Goal: Task Accomplishment & Management: Manage account settings

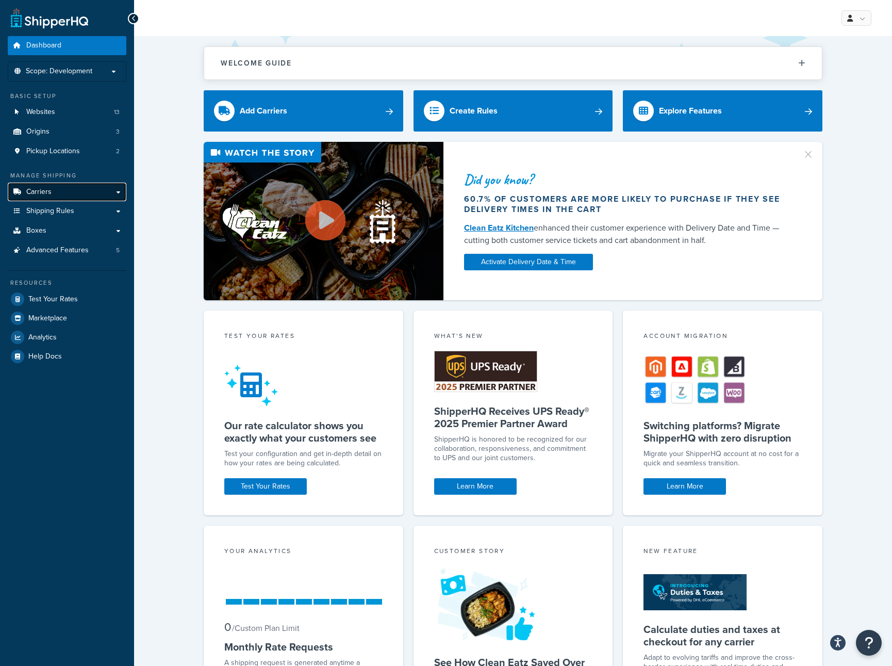
click at [82, 197] on link "Carriers" at bounding box center [67, 192] width 119 height 19
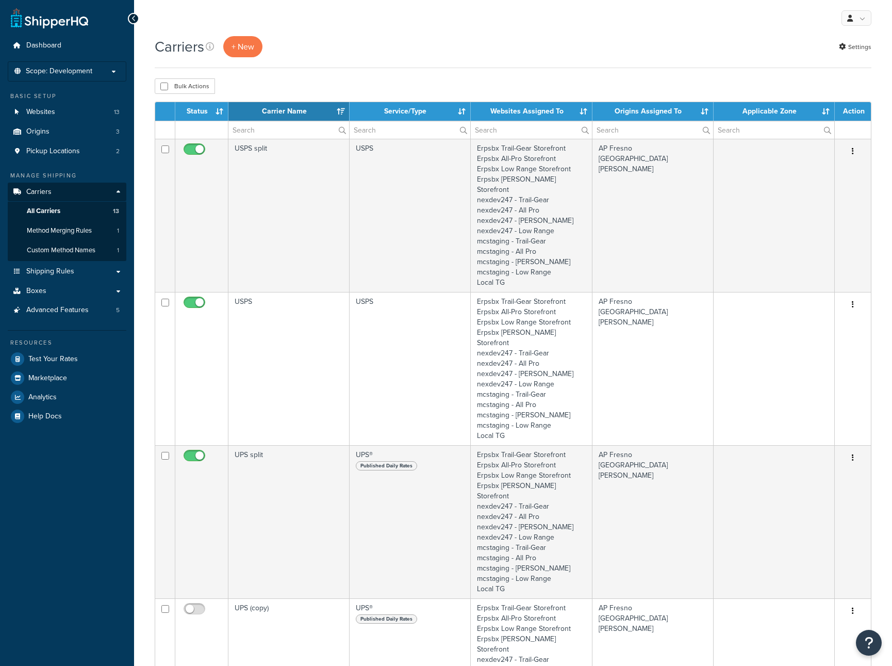
select select "15"
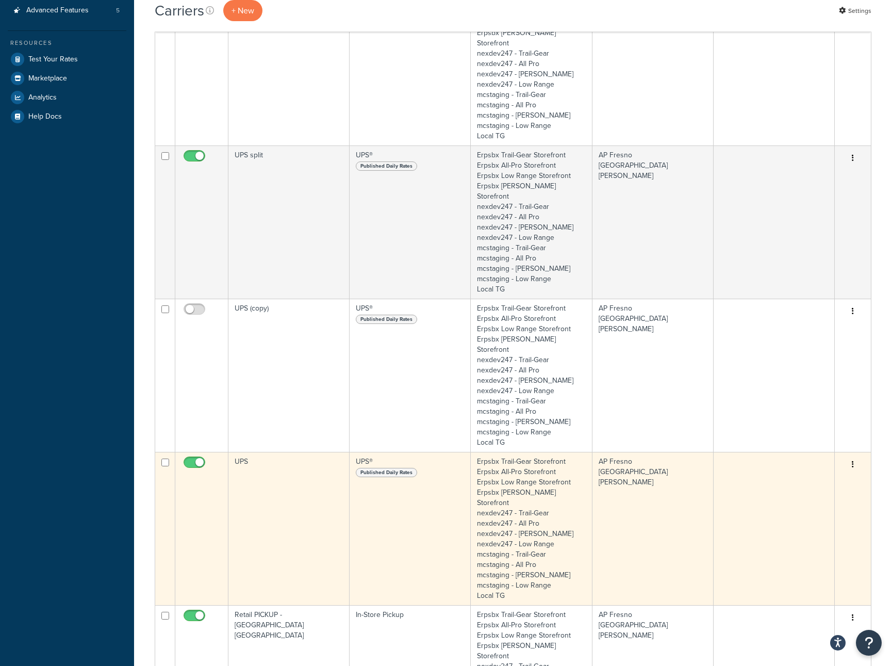
scroll to position [319, 0]
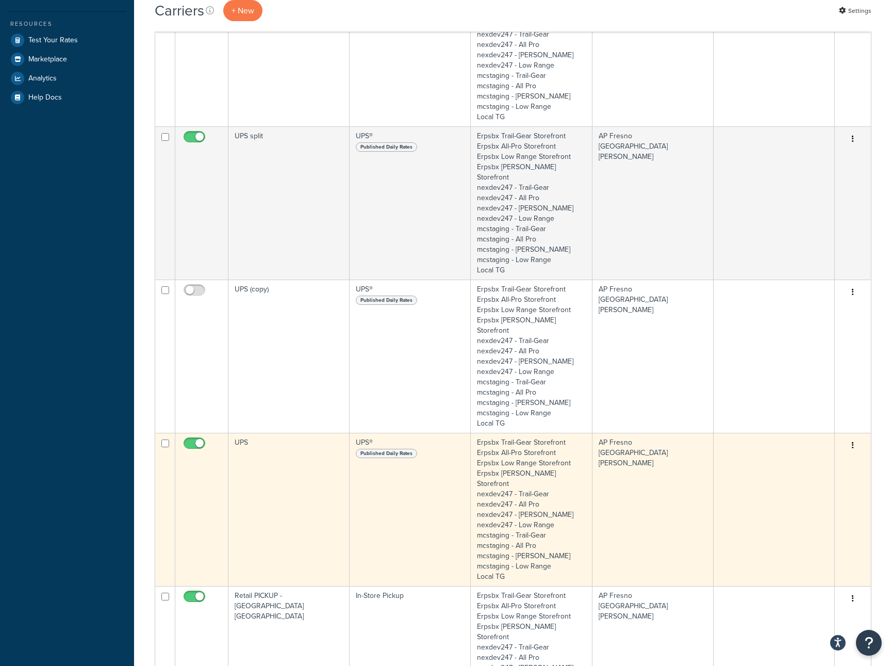
click at [308, 452] on td "UPS" at bounding box center [288, 509] width 121 height 153
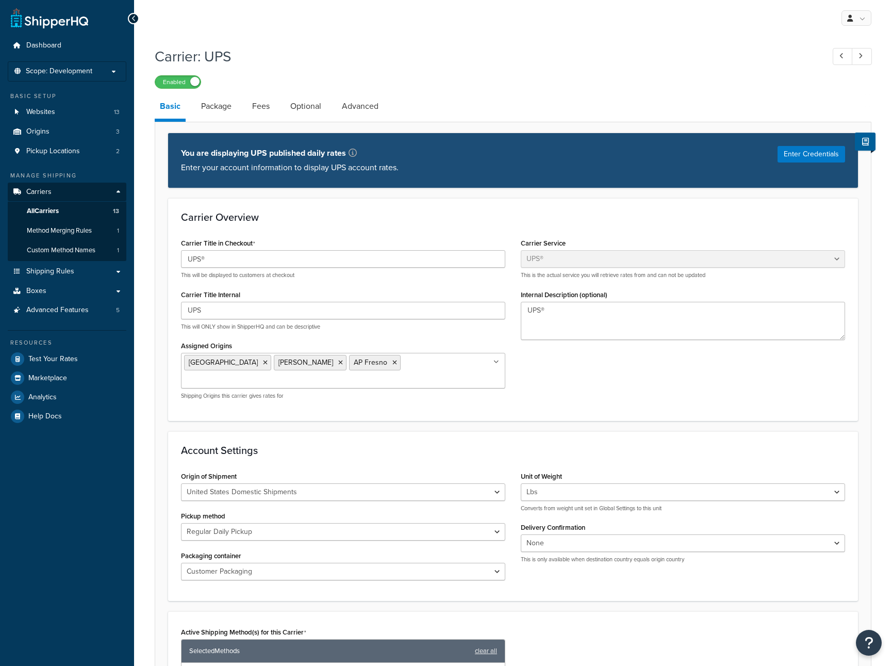
select select "ups"
click at [108, 68] on p "Scope: Development" at bounding box center [66, 71] width 109 height 9
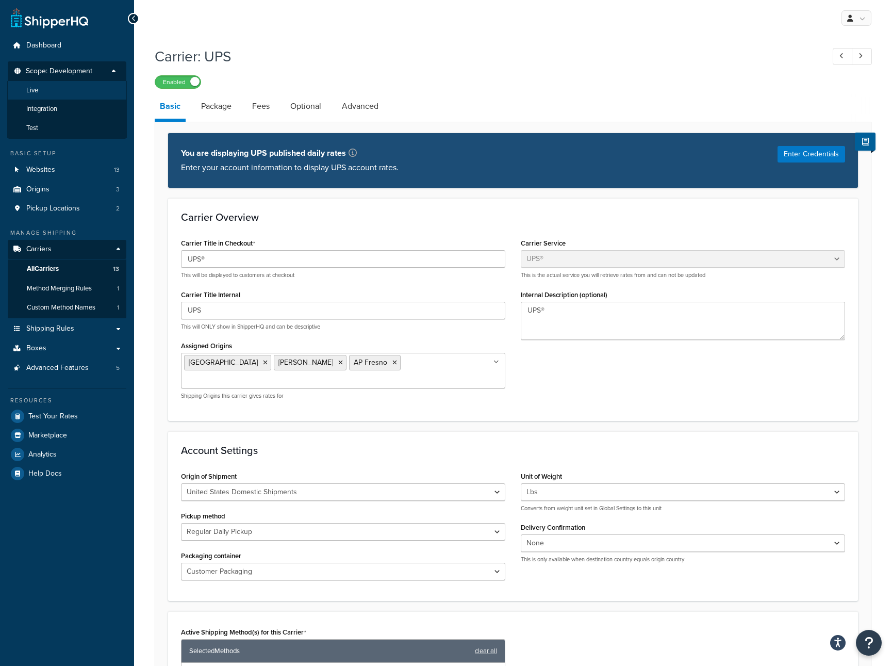
click at [58, 92] on li "Live" at bounding box center [67, 90] width 120 height 19
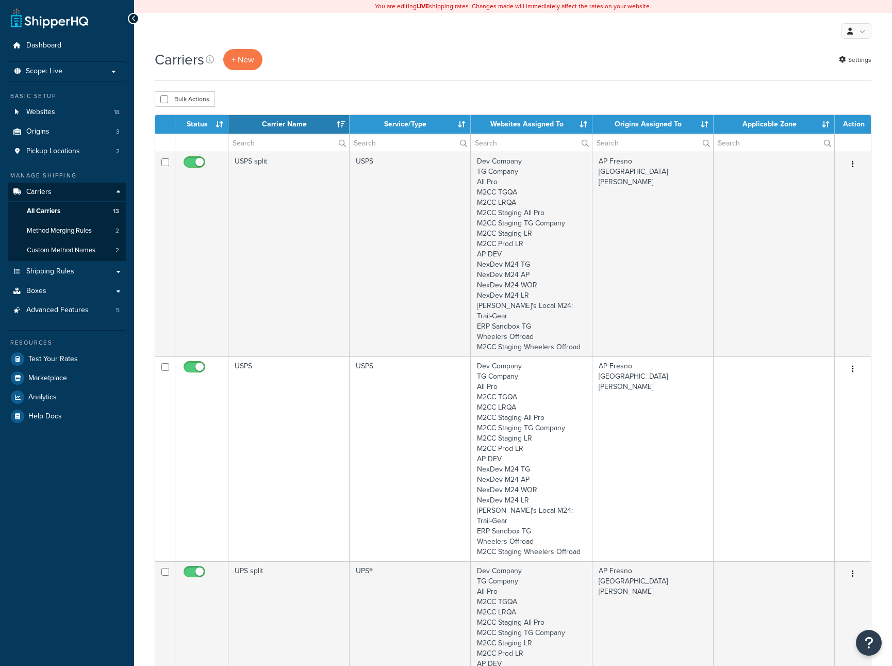
select select "15"
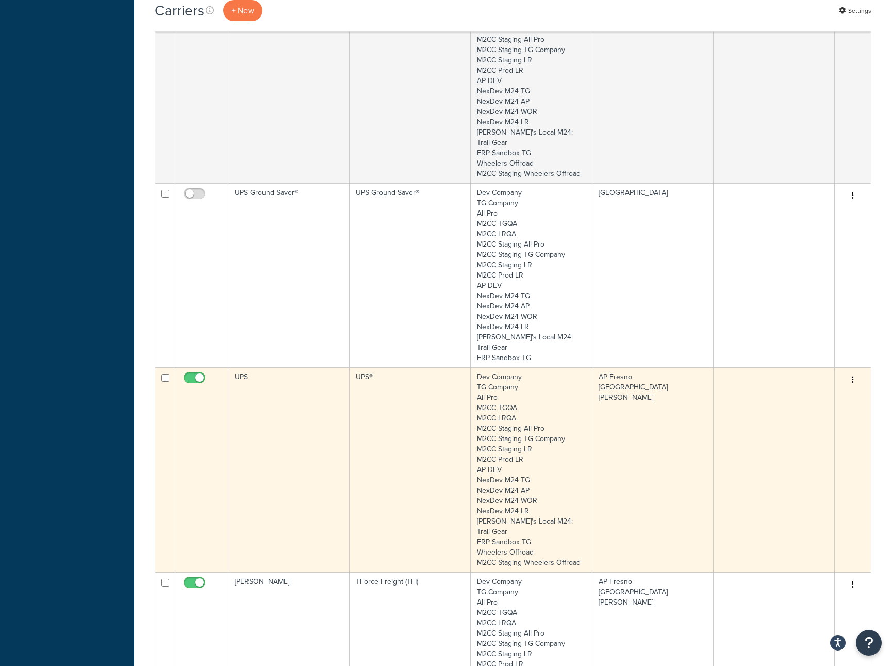
scroll to position [582, 0]
click at [293, 368] on td "UPS" at bounding box center [288, 470] width 121 height 205
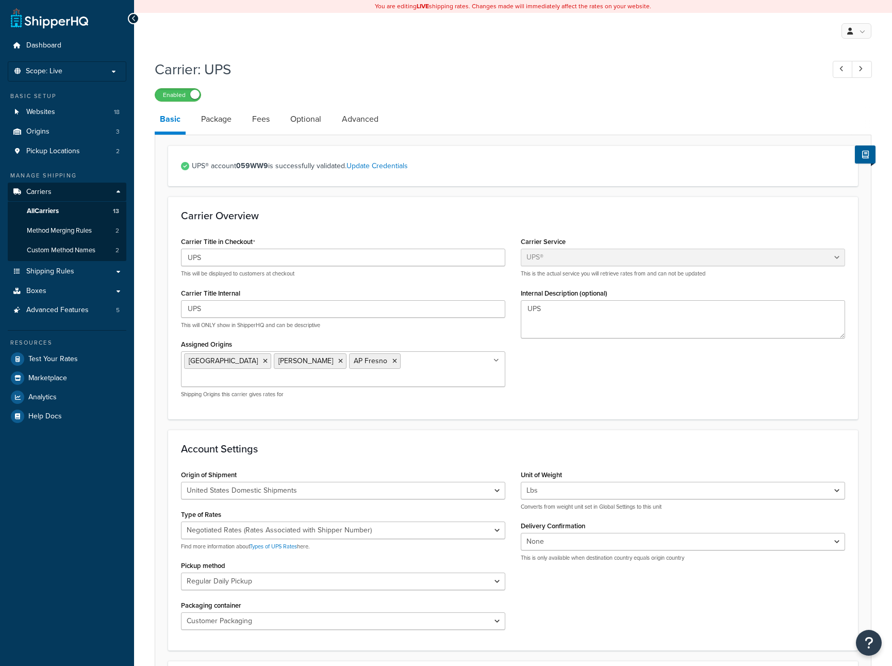
select select "ups"
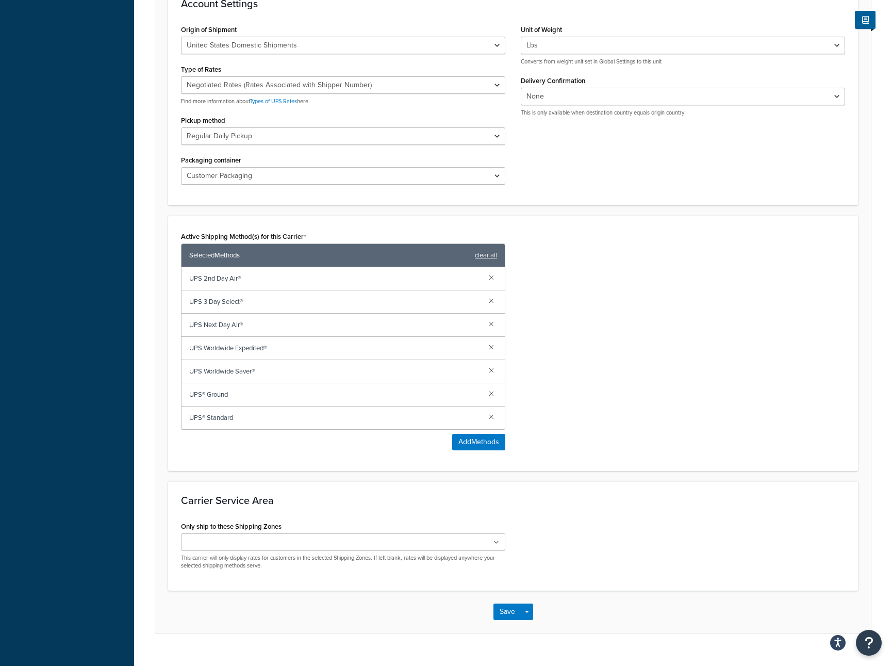
scroll to position [450, 0]
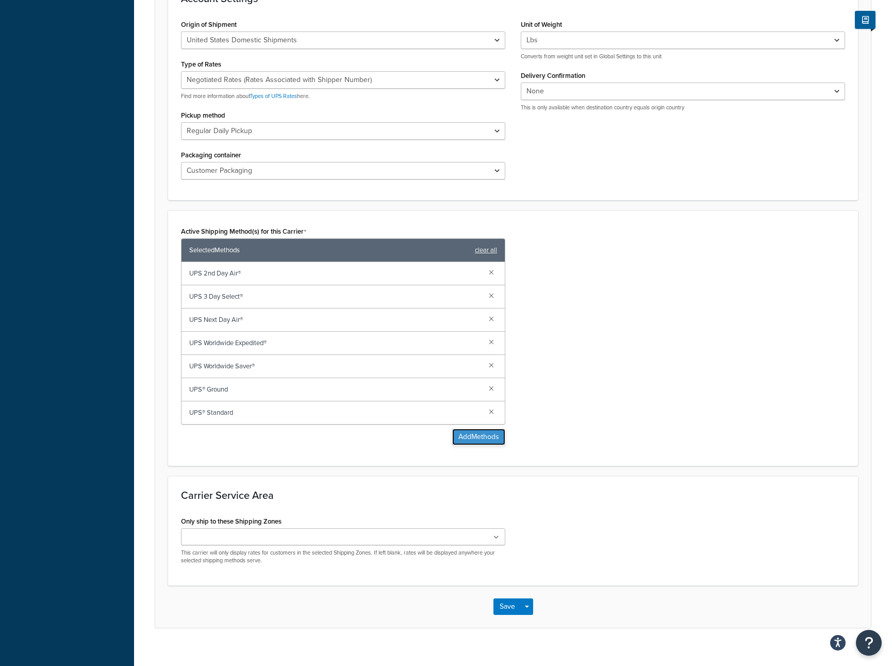
click at [471, 428] on button "Add Methods" at bounding box center [478, 436] width 53 height 16
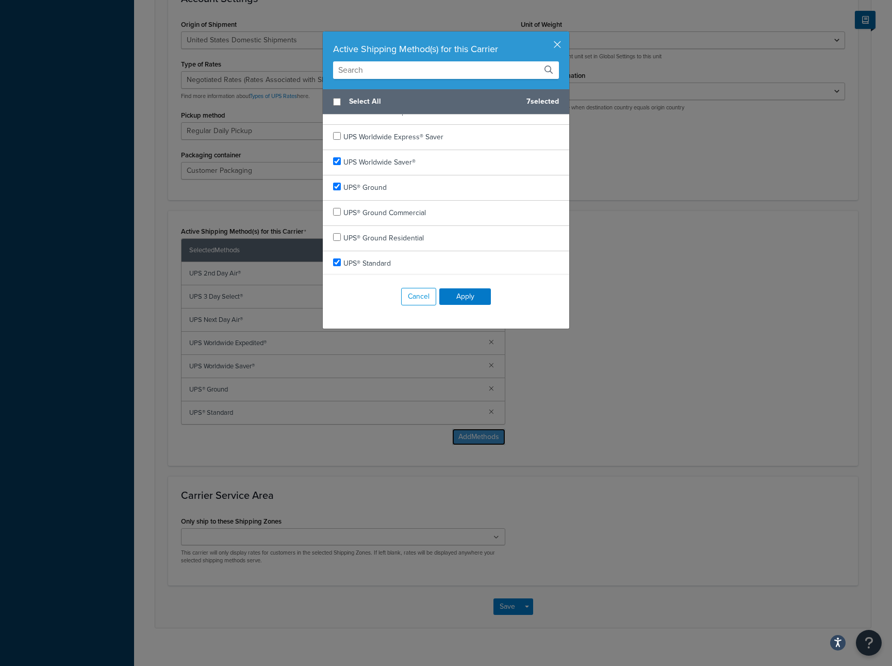
scroll to position [597, 0]
click at [379, 69] on input "text" at bounding box center [446, 70] width 226 height 18
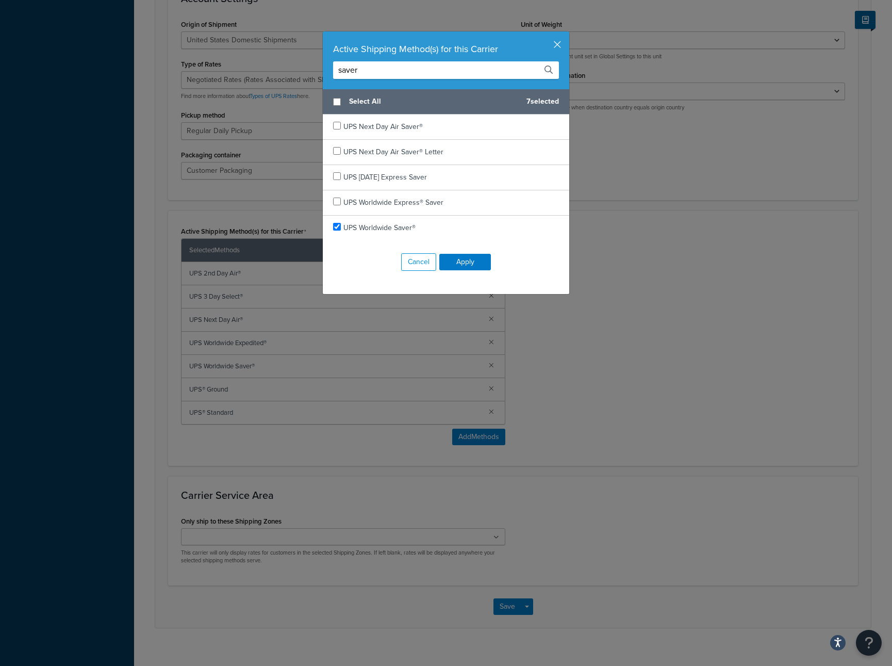
drag, startPoint x: 370, startPoint y: 69, endPoint x: 247, endPoint y: 57, distance: 123.3
click at [258, 61] on div "Active Shipping Method(s) for this Carrier saver Select All 7 selected UPS Next…" at bounding box center [446, 333] width 892 height 666
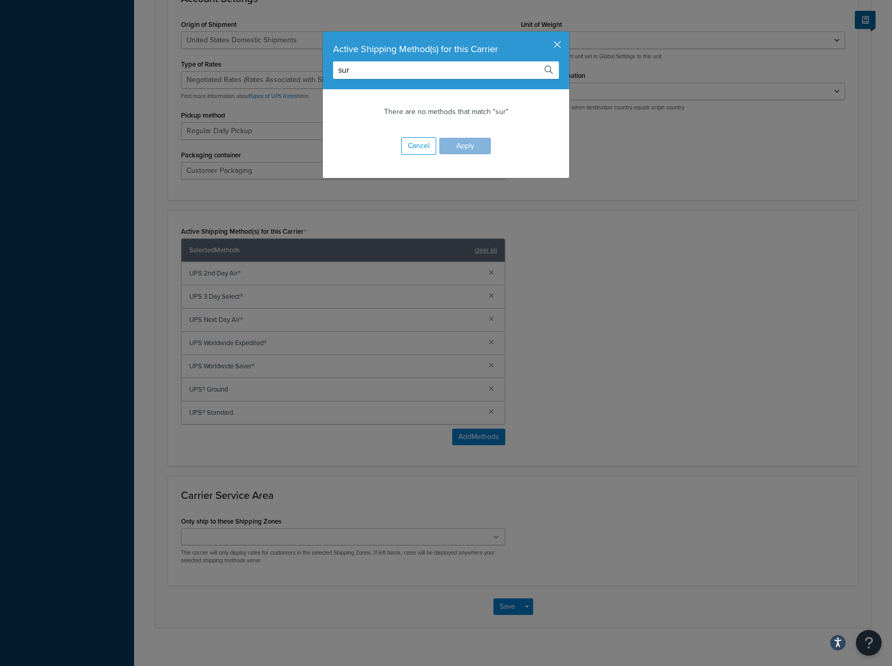
type input "sure"
drag, startPoint x: 385, startPoint y: 70, endPoint x: 259, endPoint y: 63, distance: 126.0
click at [266, 64] on div "Active Shipping Method(s) for this Carrier sure There are no methods that match…" at bounding box center [446, 333] width 892 height 666
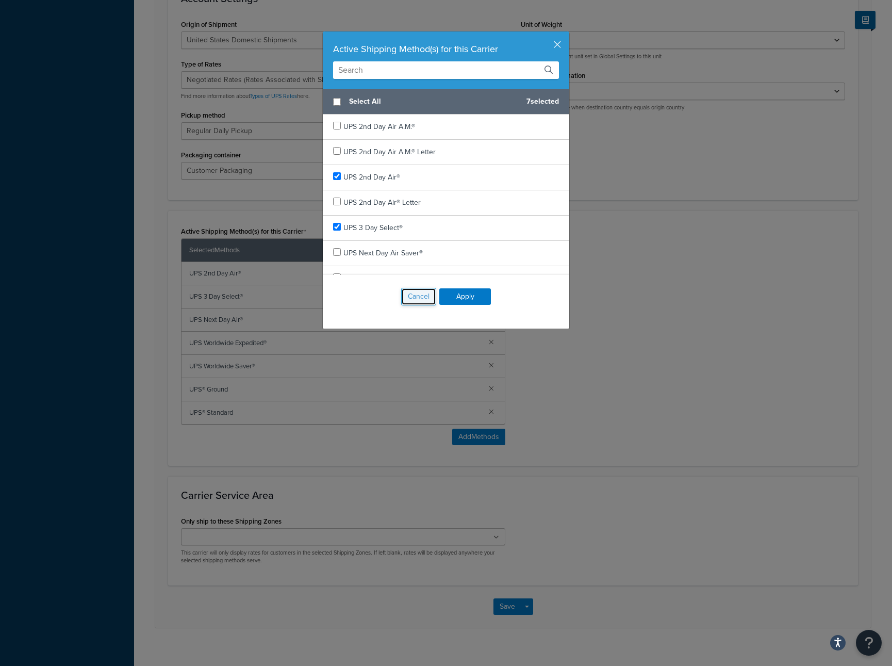
click at [423, 295] on button "Cancel" at bounding box center [418, 297] width 35 height 18
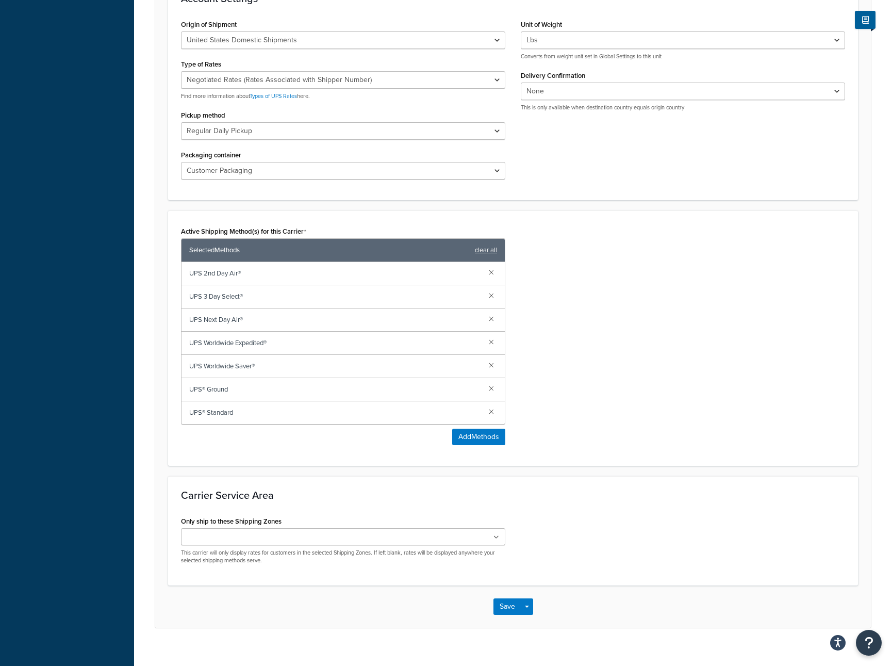
click at [884, 56] on div "Carrier: UPS Enabled Basic Package Fees Optional Advanced UPS® account 059WW9 i…" at bounding box center [513, 129] width 758 height 1050
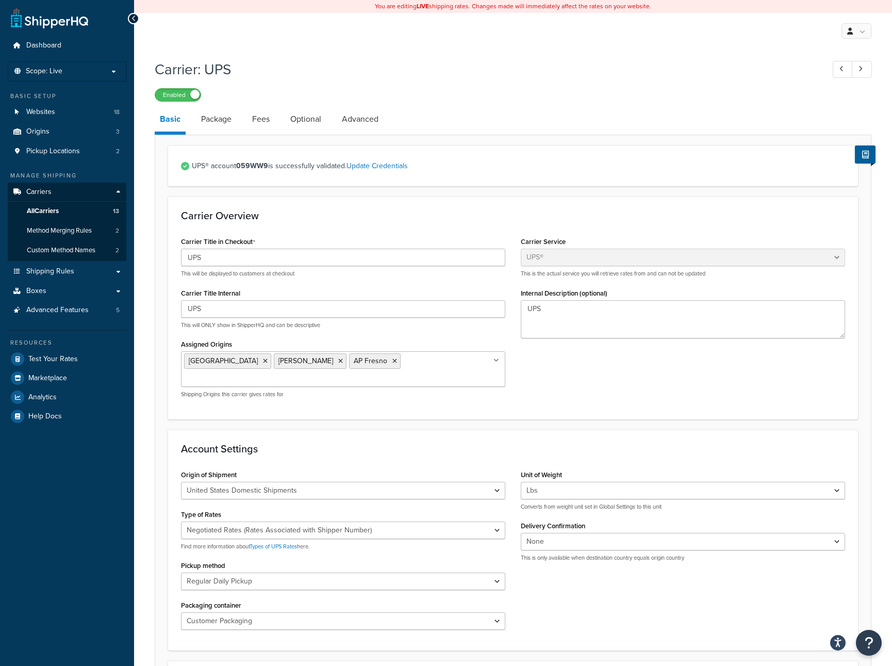
click at [439, 88] on div "Enabled" at bounding box center [513, 94] width 717 height 14
click at [59, 210] on span "All Carriers" at bounding box center [43, 211] width 32 height 9
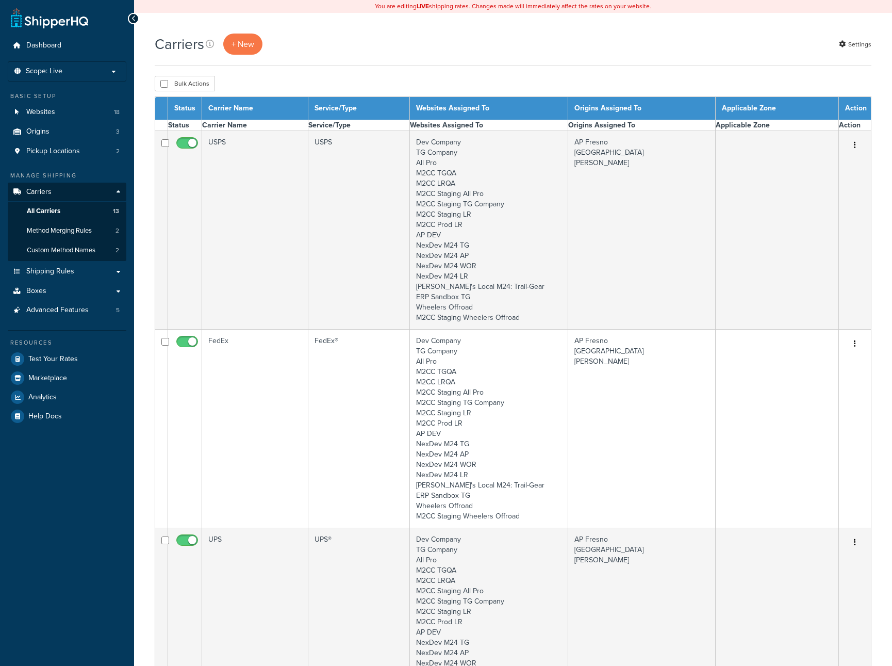
select select "15"
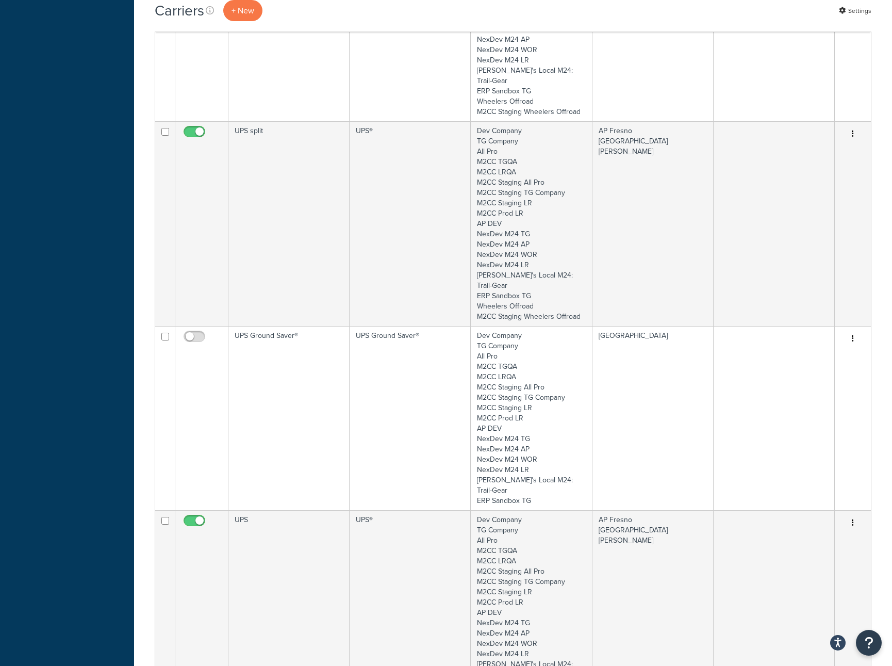
click at [328, 245] on td "UPS split" at bounding box center [288, 223] width 121 height 205
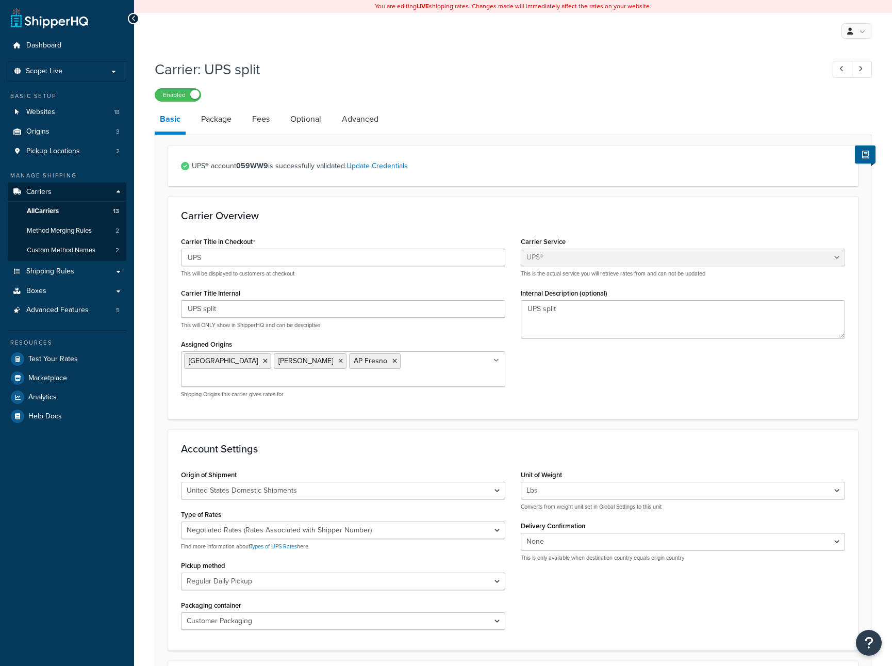
select select "ups"
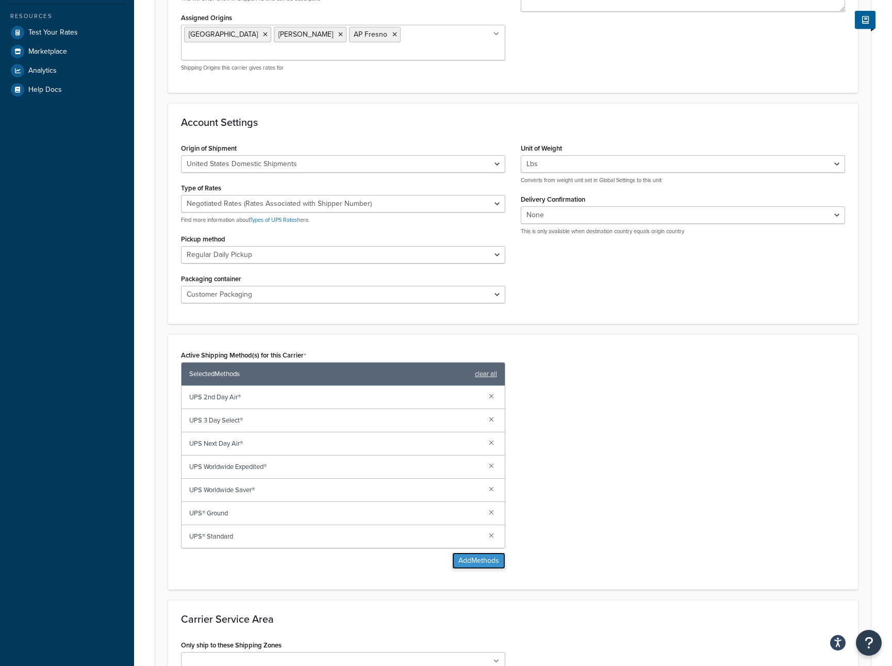
click at [473, 552] on button "Add Methods" at bounding box center [478, 560] width 53 height 16
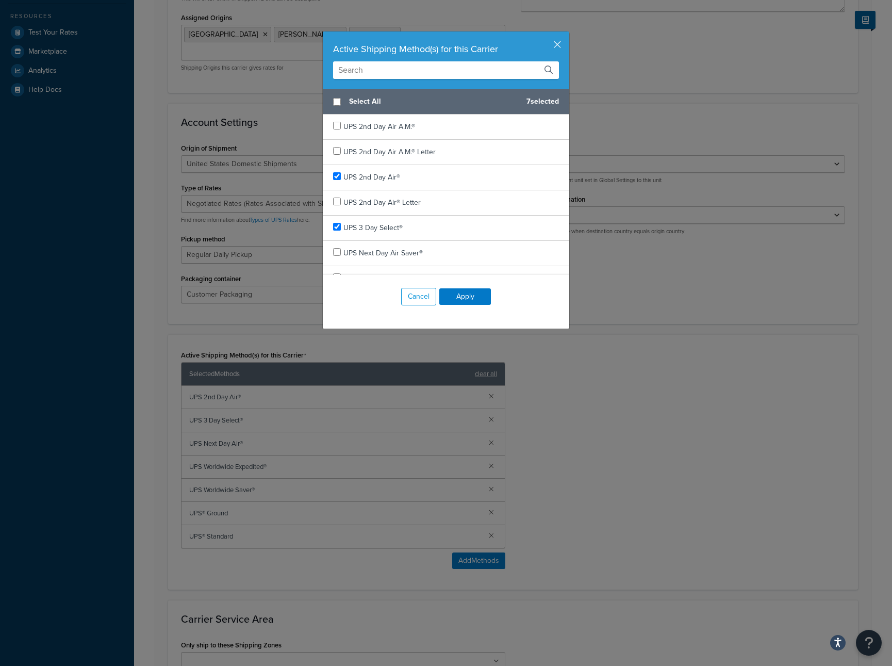
click at [376, 74] on input "text" at bounding box center [446, 70] width 226 height 18
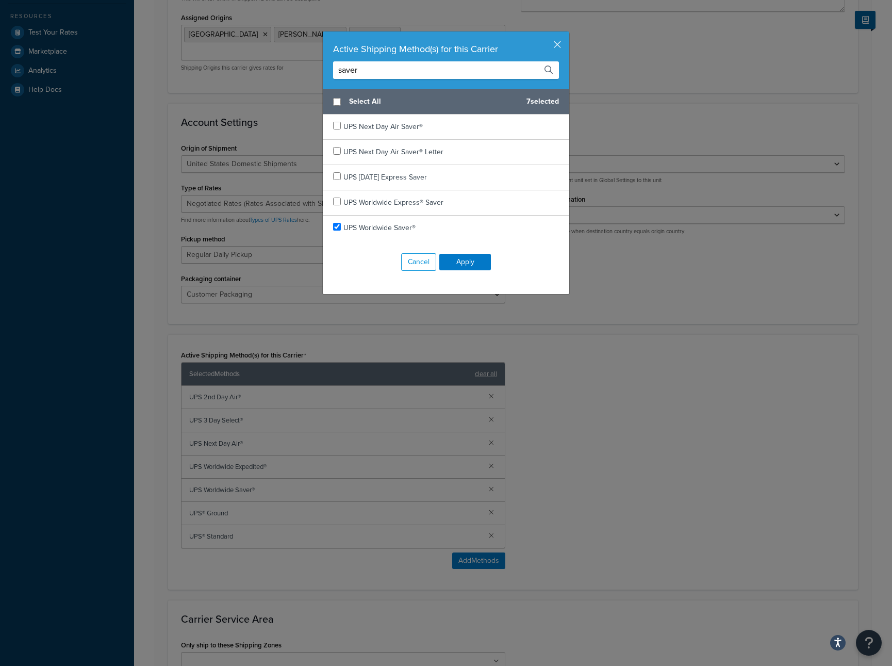
drag, startPoint x: 375, startPoint y: 69, endPoint x: 312, endPoint y: 68, distance: 63.4
click at [312, 68] on div "Active Shipping Method(s) for this Carrier saver Select All 7 selected UPS Next…" at bounding box center [446, 333] width 892 height 666
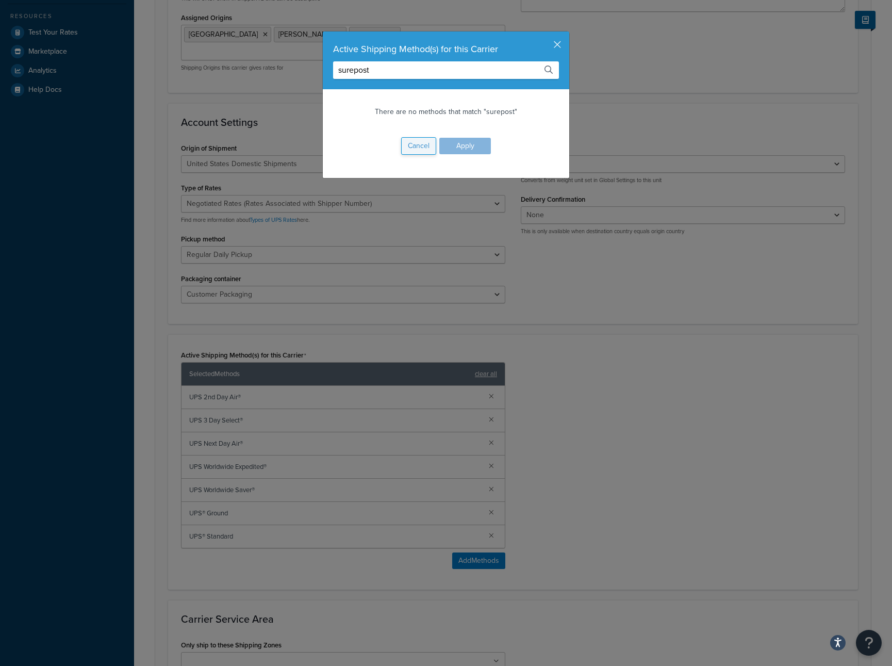
type input "surepost"
click at [421, 149] on button "Cancel" at bounding box center [418, 146] width 35 height 18
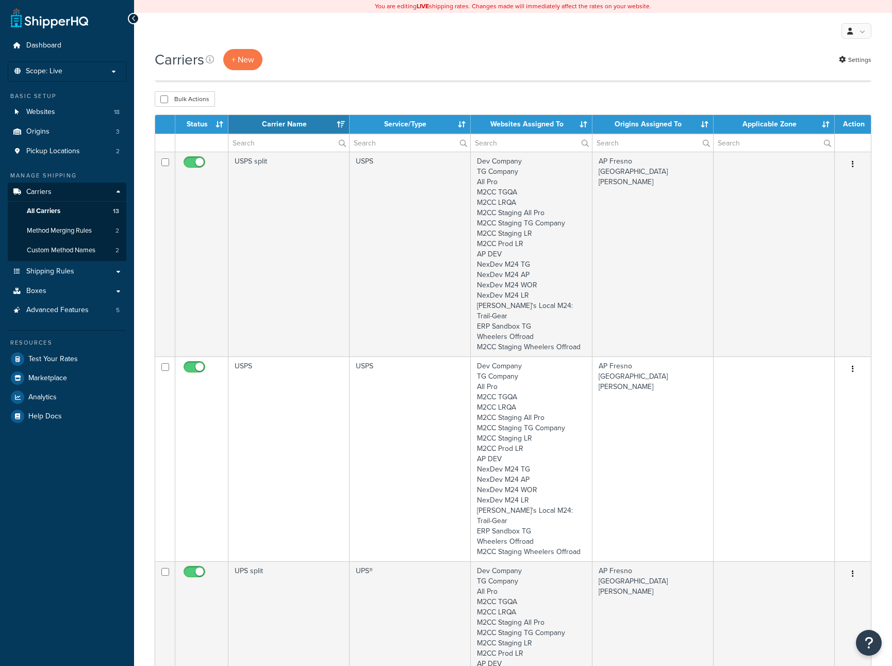
select select "15"
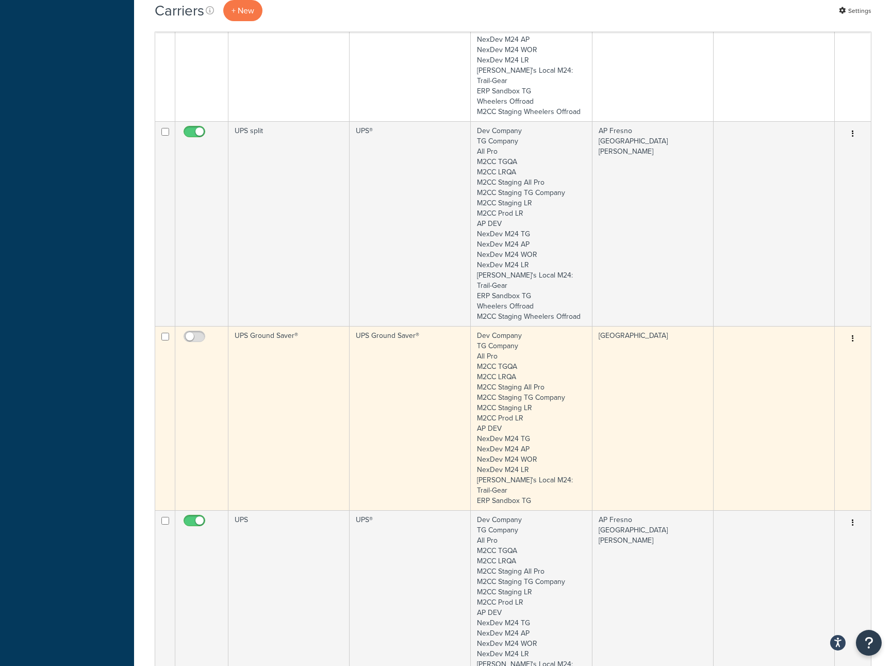
click at [334, 361] on td "UPS Ground Saver®" at bounding box center [288, 418] width 121 height 184
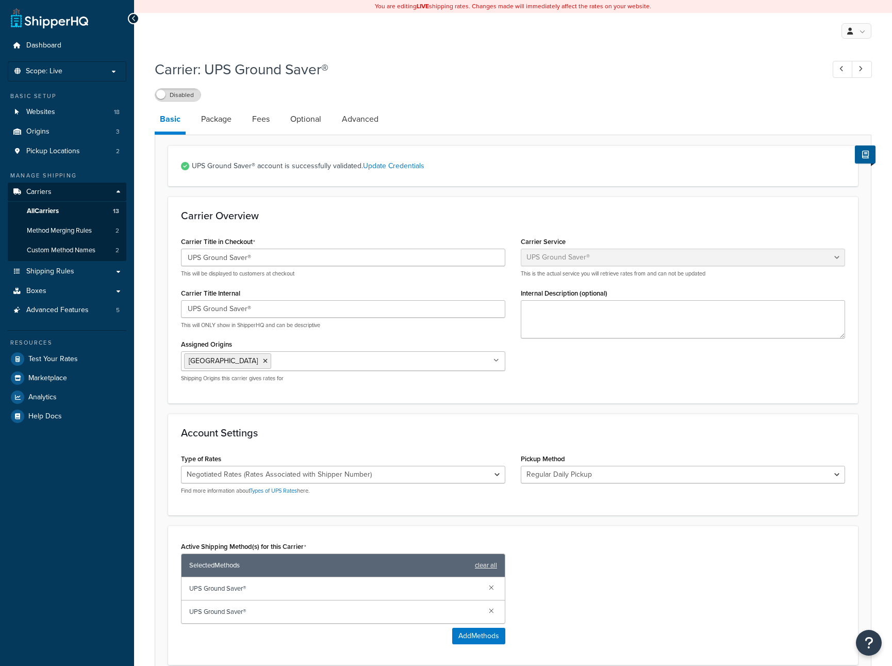
select select "surePost"
click at [214, 123] on link "Package" at bounding box center [216, 119] width 41 height 25
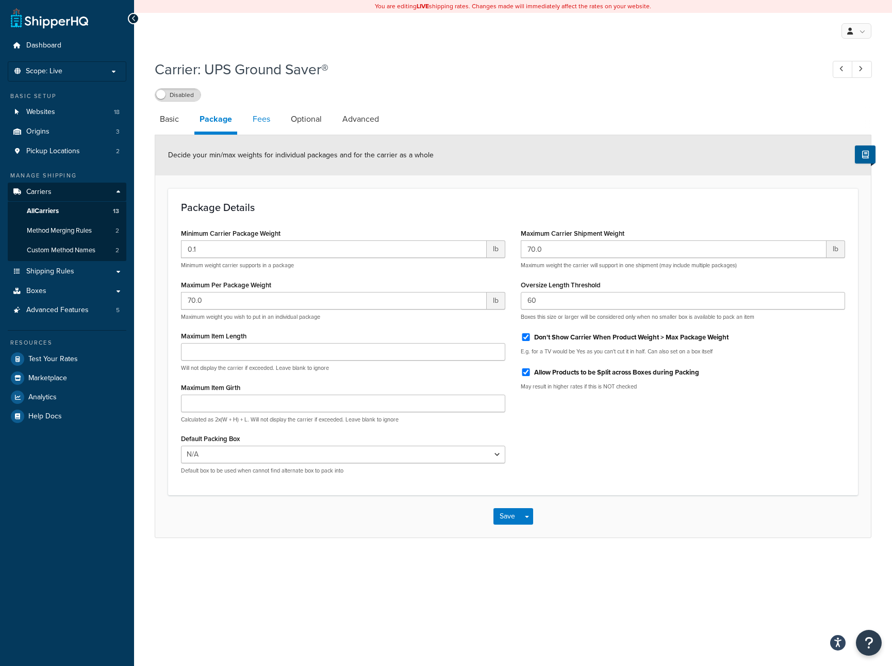
click at [267, 123] on link "Fees" at bounding box center [261, 119] width 28 height 25
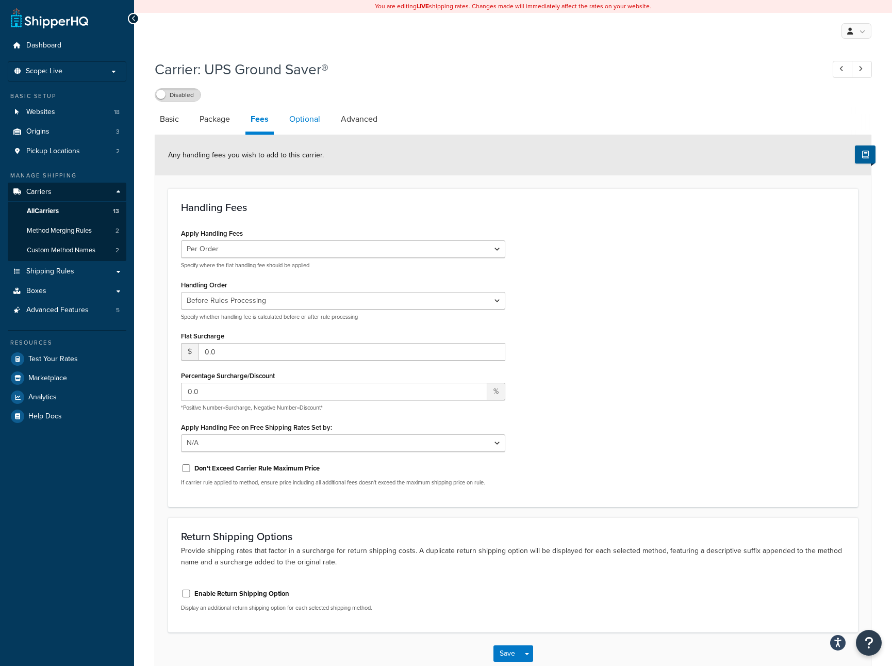
click at [311, 122] on link "Optional" at bounding box center [304, 119] width 41 height 25
select select "business"
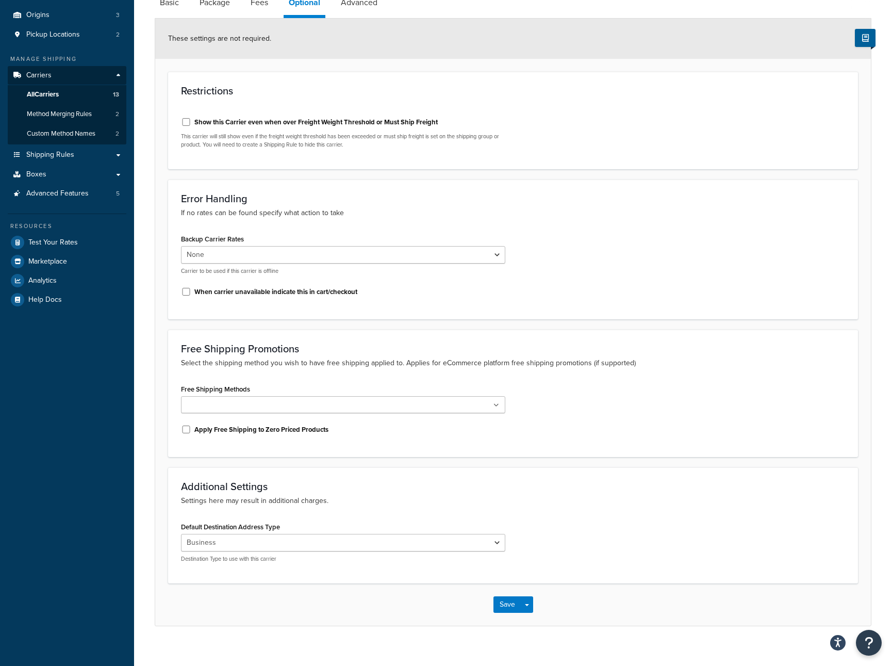
scroll to position [130, 0]
